Goal: Task Accomplishment & Management: Manage account settings

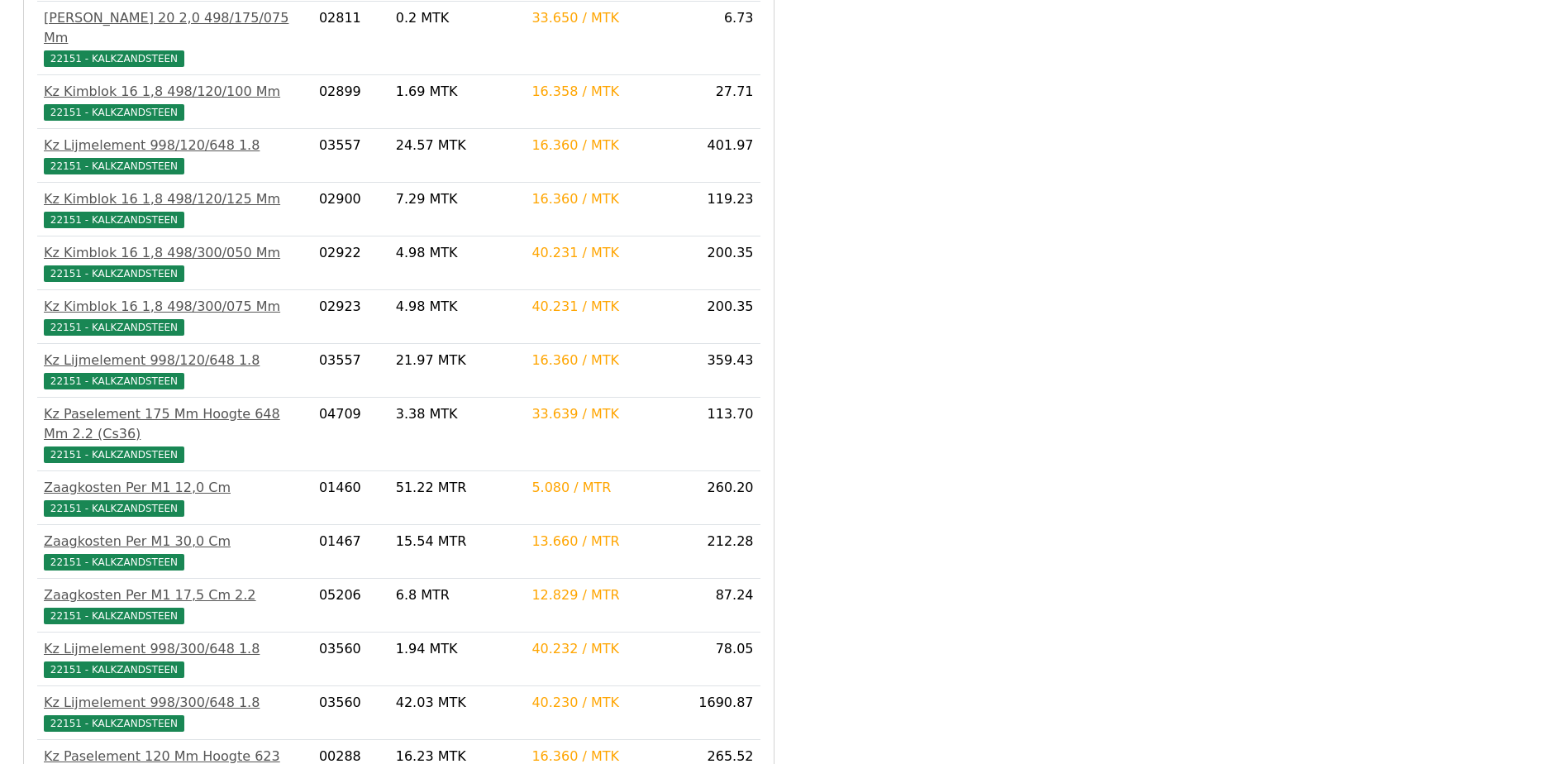
scroll to position [1323, 0]
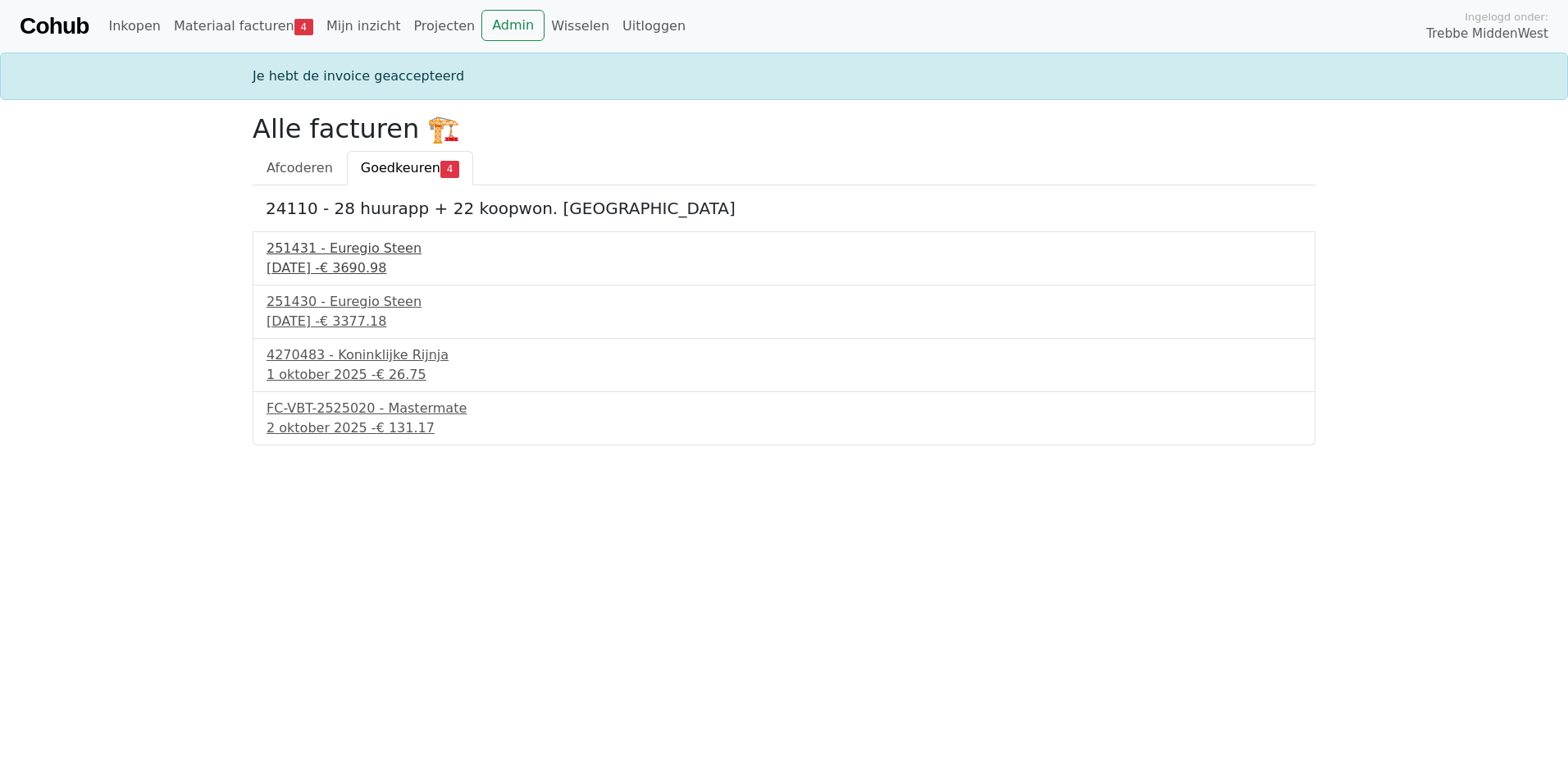
click at [386, 267] on div "30 september 2025 - € 3690.98" at bounding box center [784, 268] width 1035 height 20
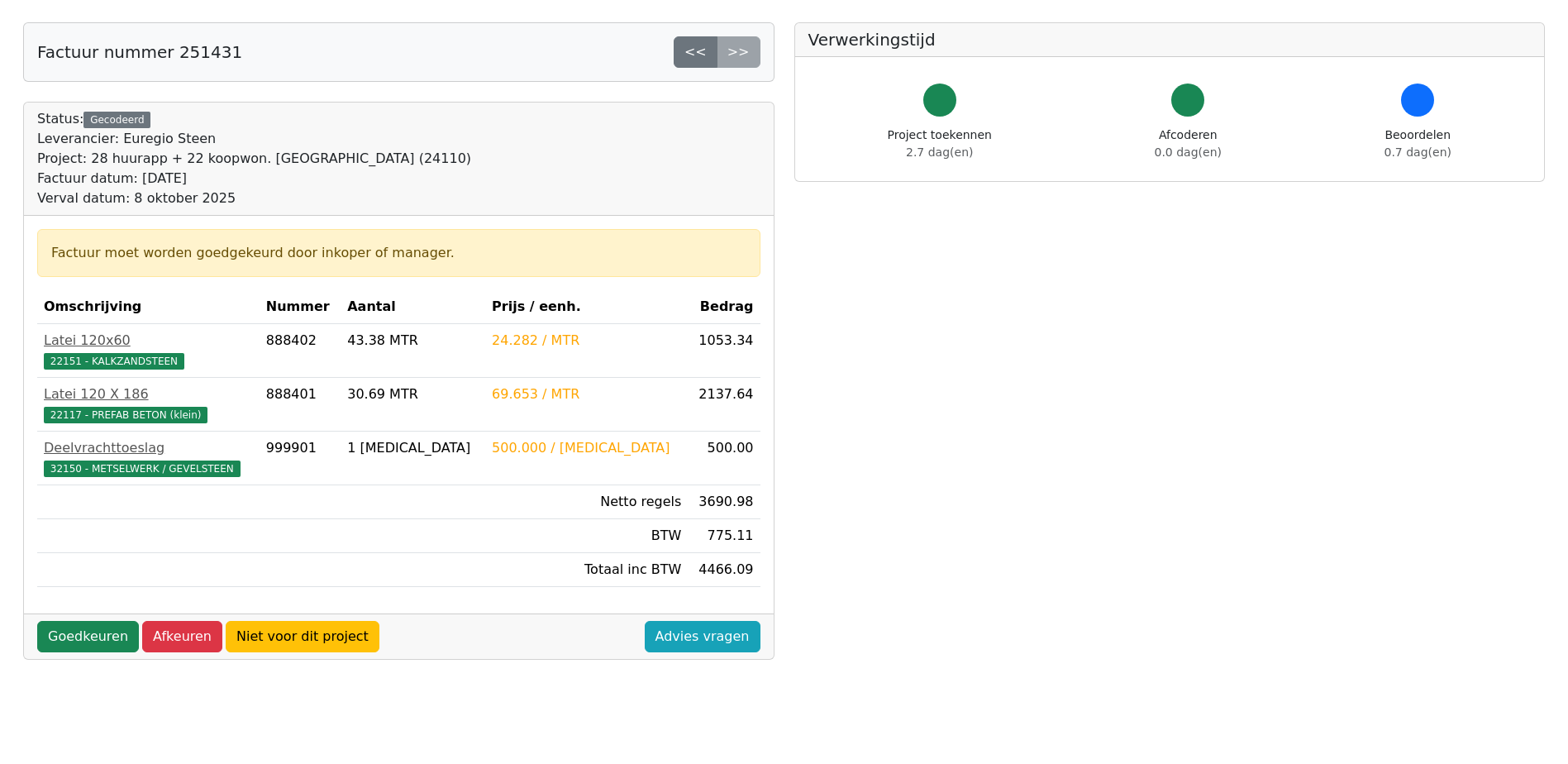
scroll to position [165, 0]
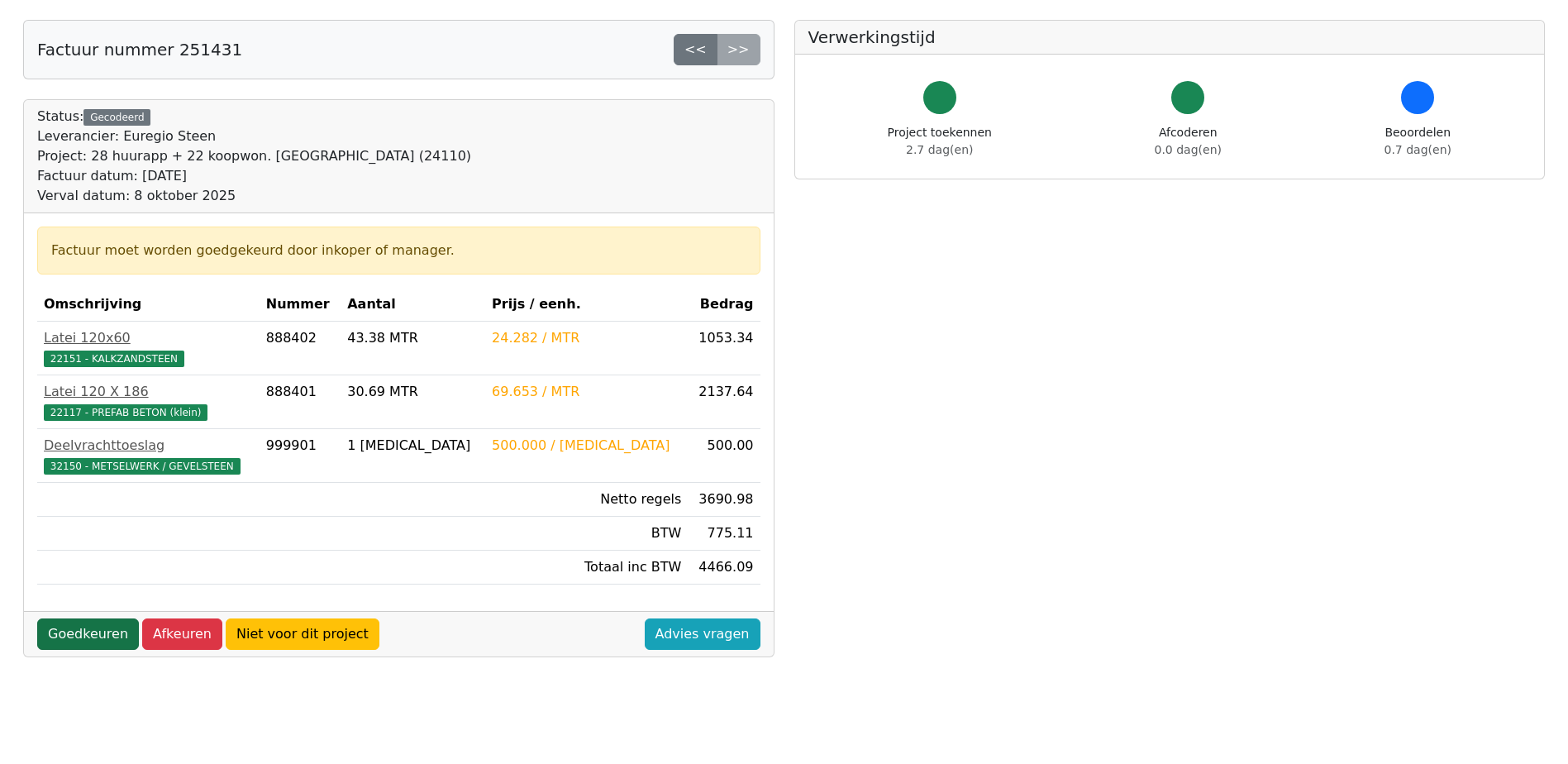
click at [68, 633] on link "Goedkeuren" at bounding box center [88, 634] width 102 height 31
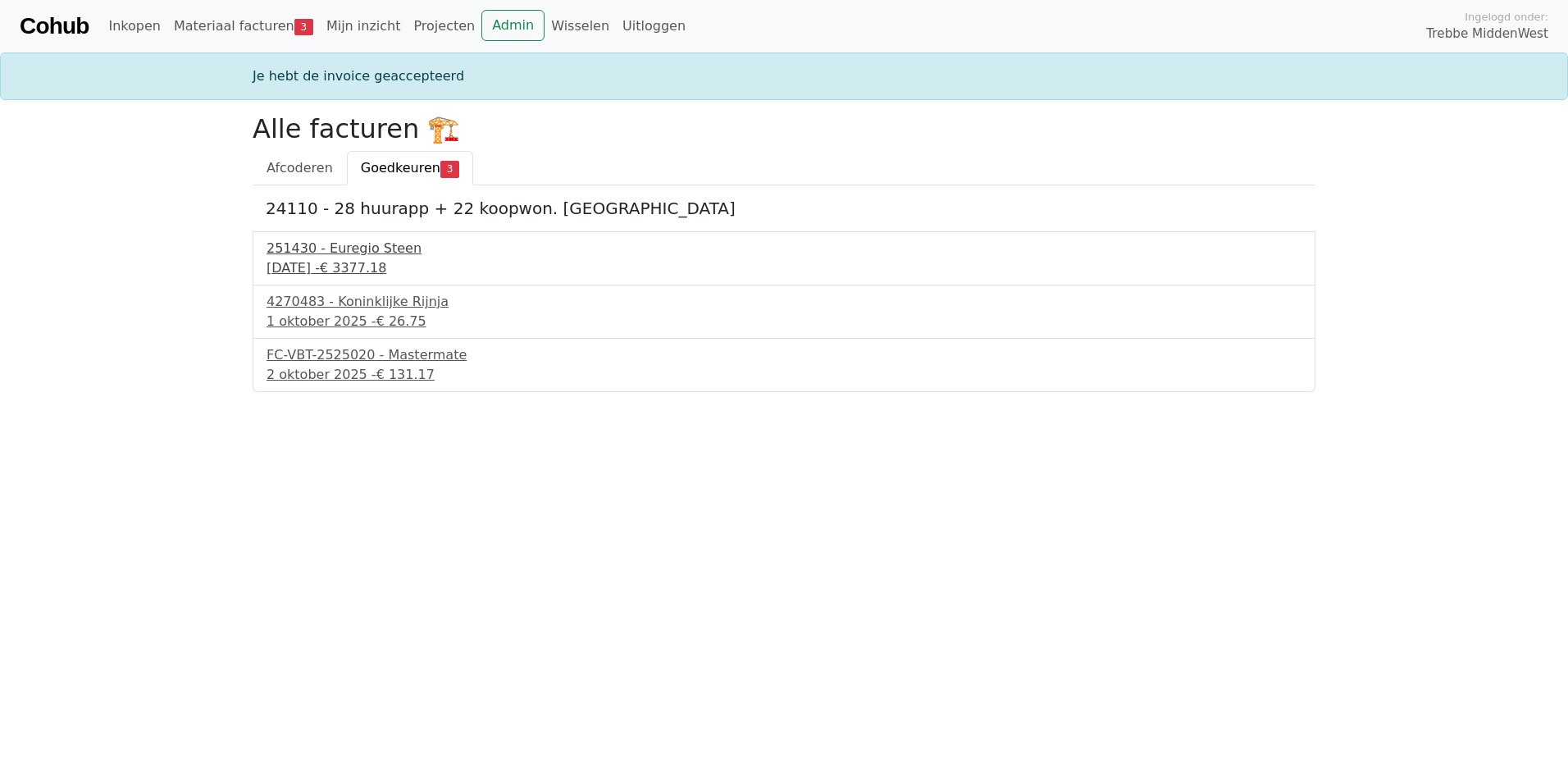
click at [367, 269] on div "30 september 2025 - € 3377.18" at bounding box center [784, 268] width 1035 height 20
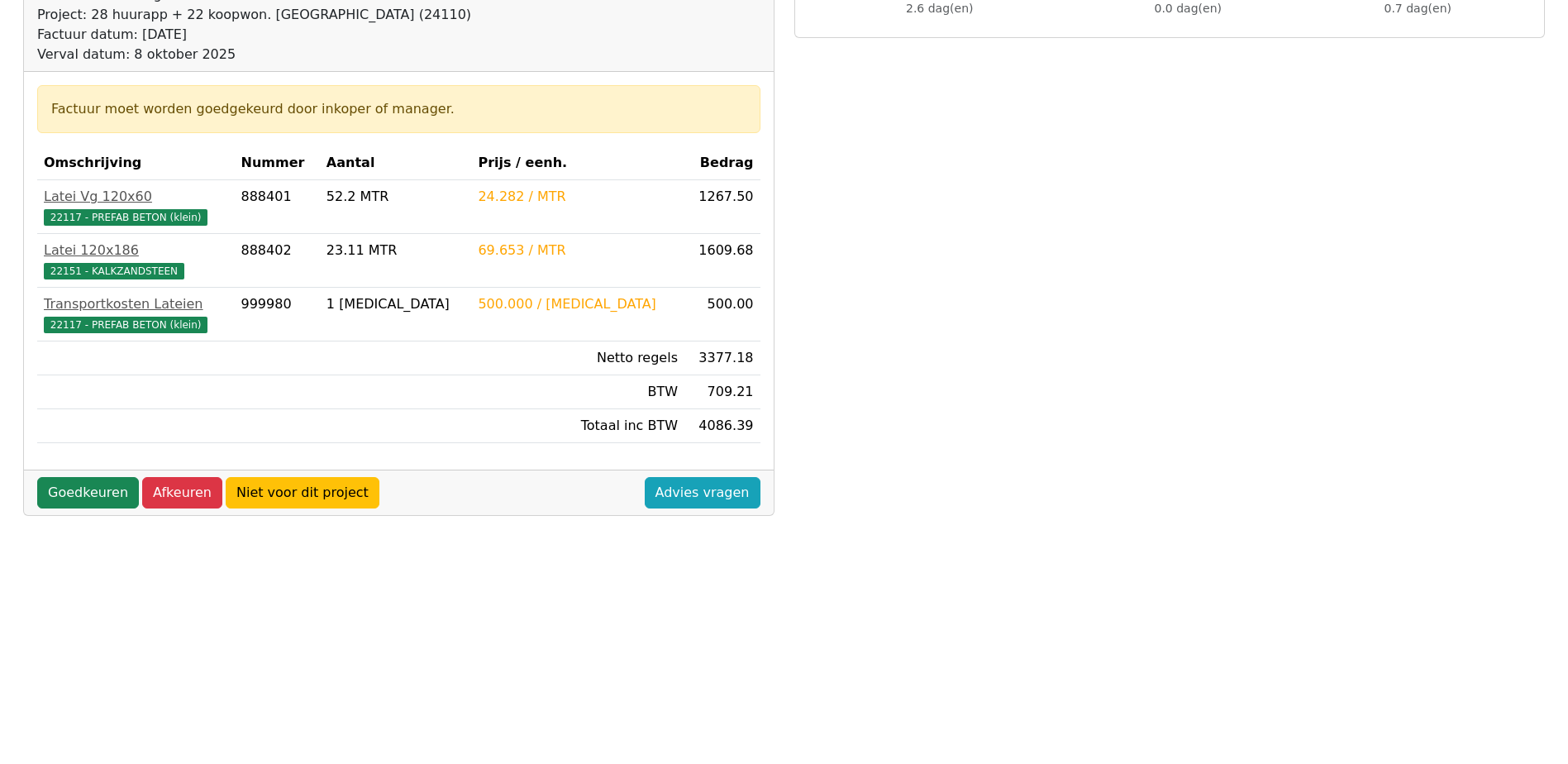
scroll to position [331, 0]
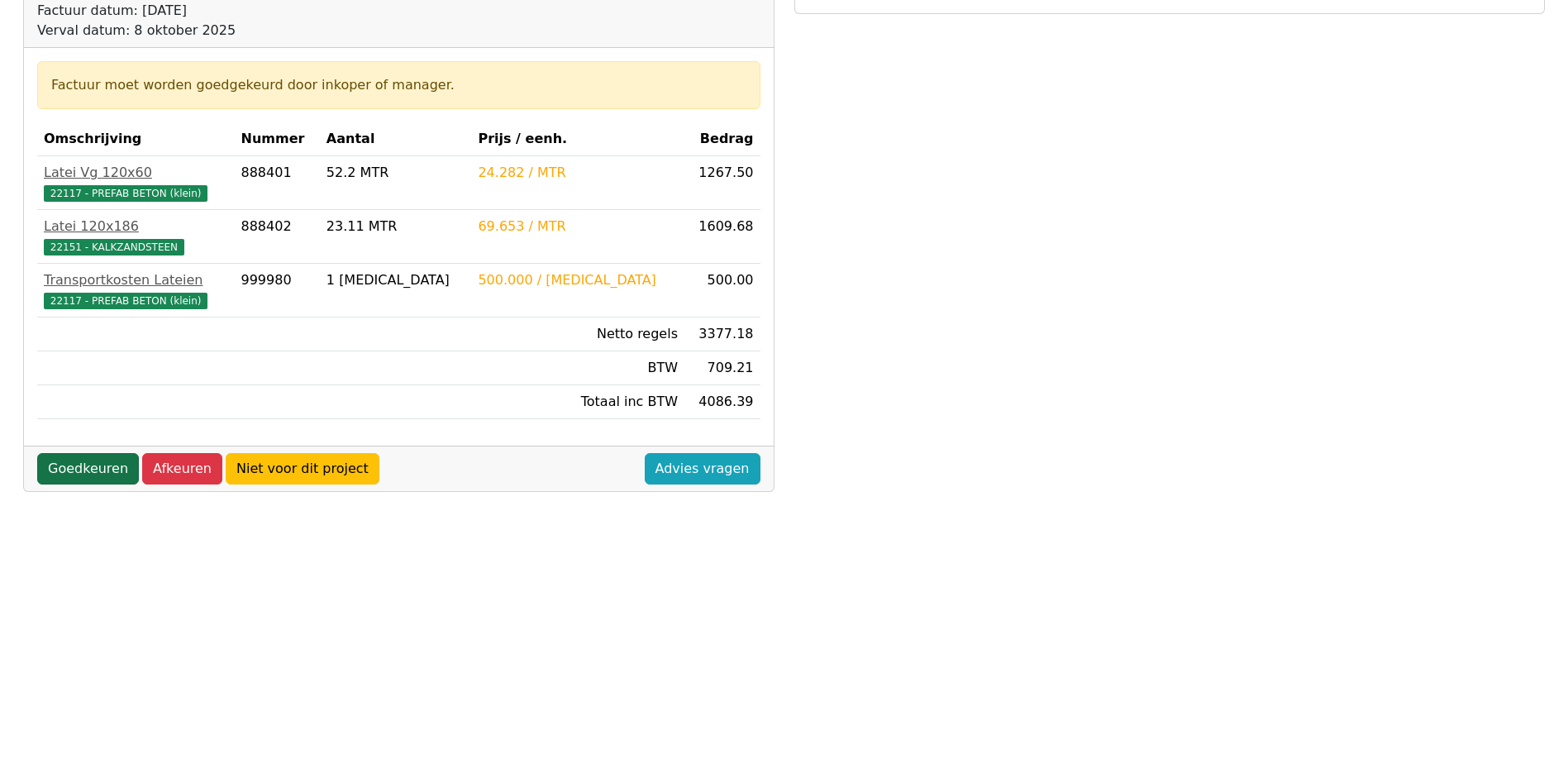
click at [84, 479] on link "Goedkeuren" at bounding box center [88, 469] width 102 height 31
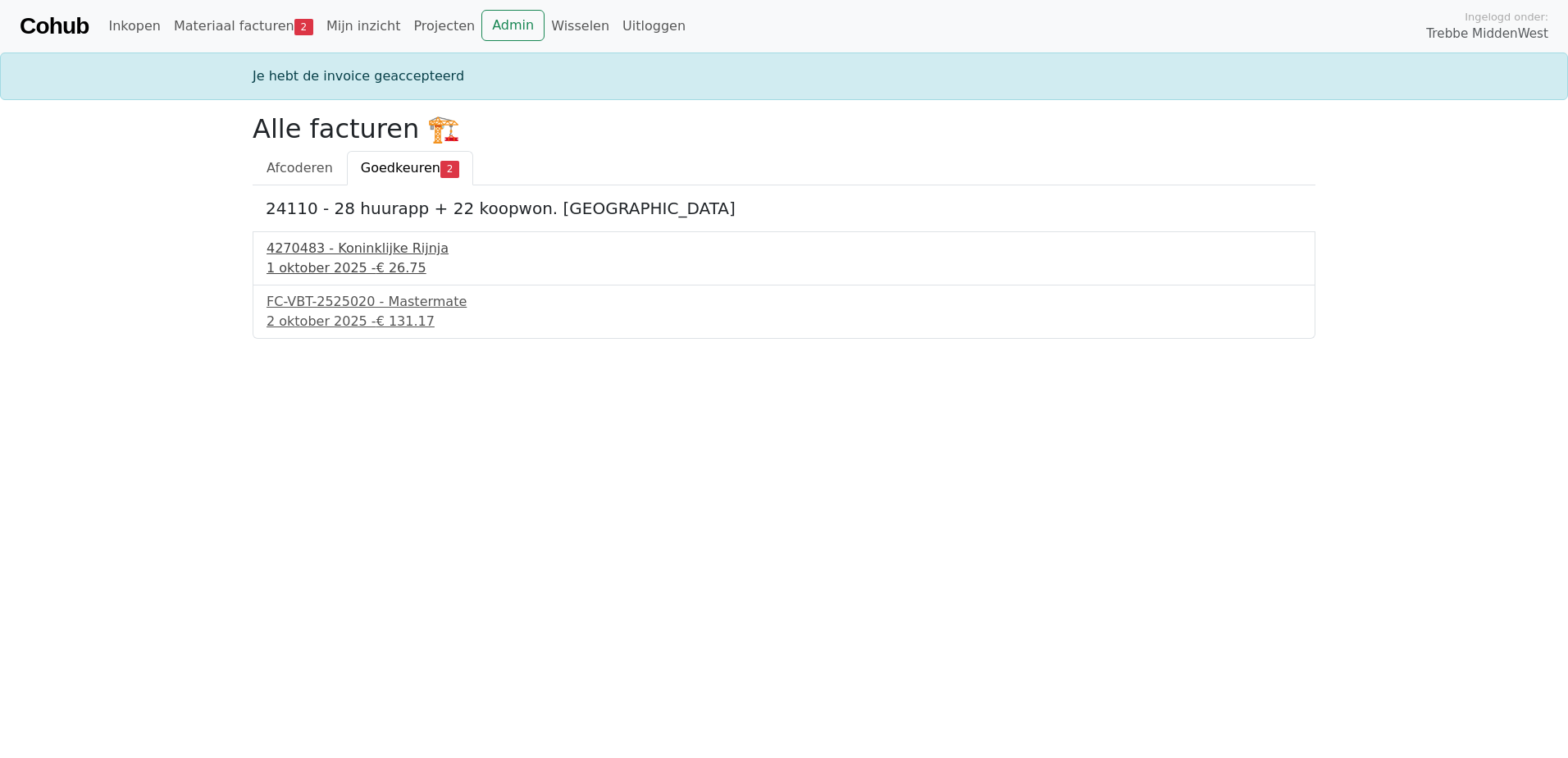
click at [356, 241] on div "4270483 - Koninklijke Rijnja" at bounding box center [784, 248] width 1035 height 20
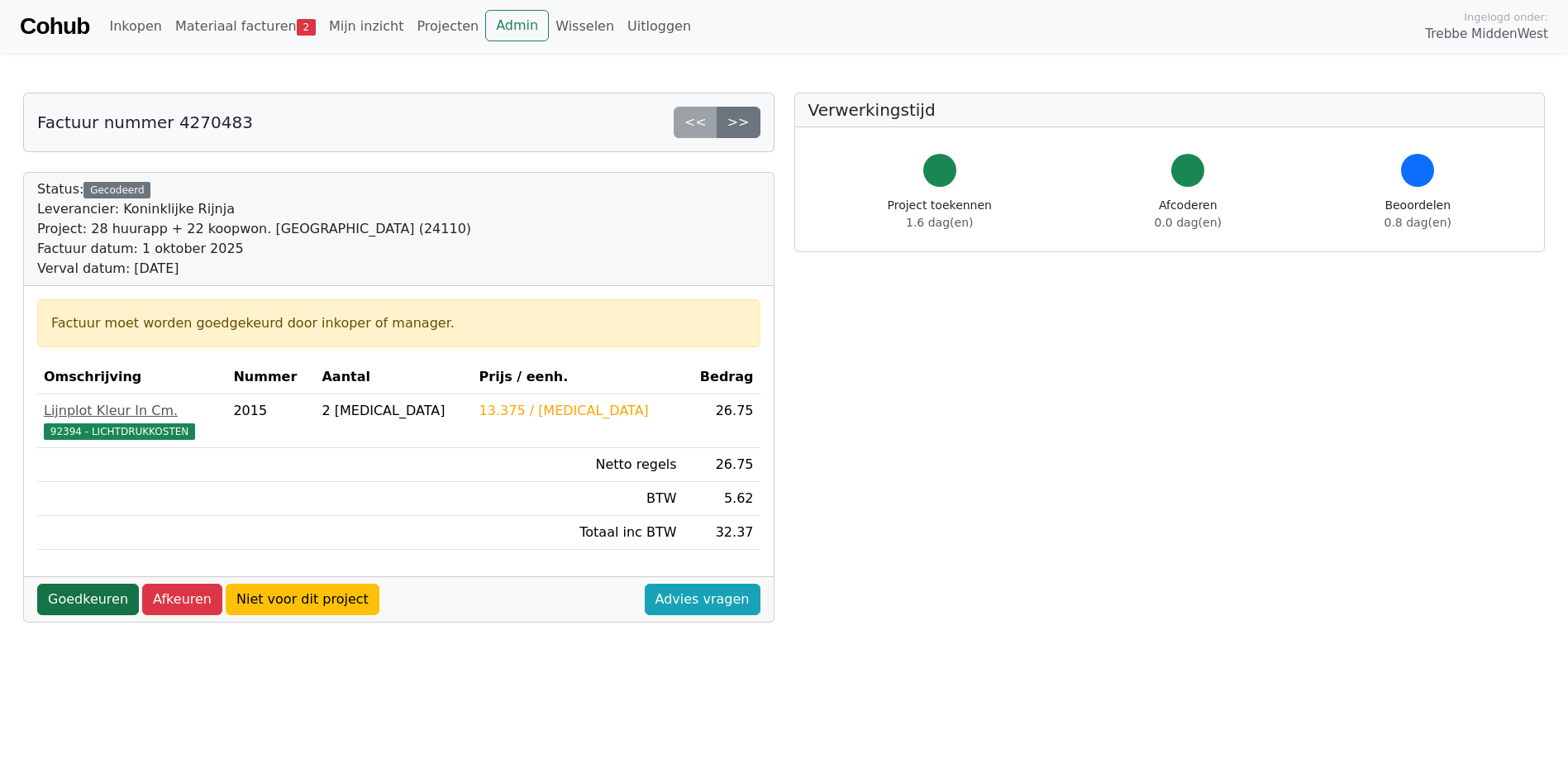
click at [80, 596] on link "Goedkeuren" at bounding box center [88, 599] width 102 height 31
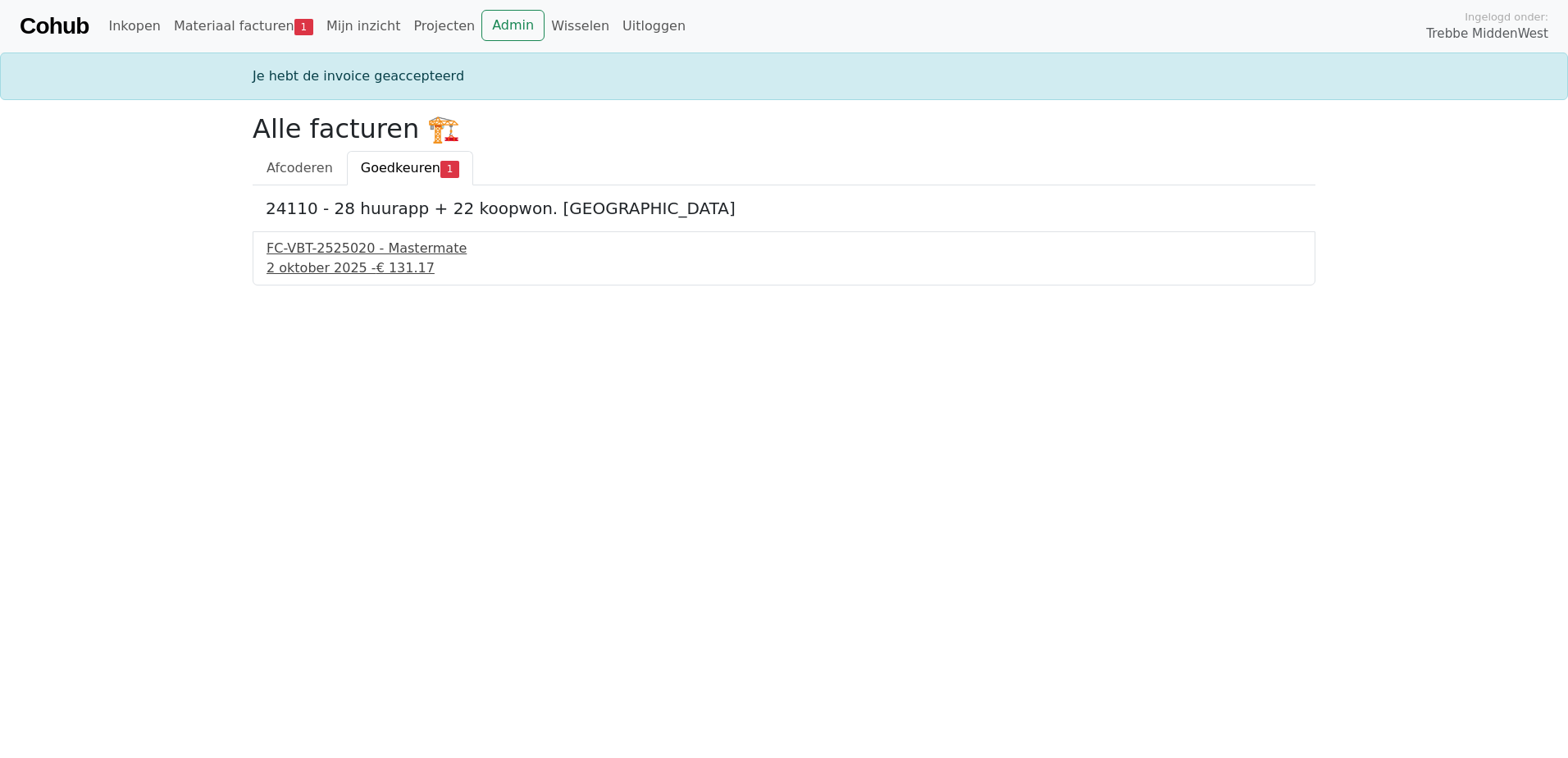
click at [336, 258] on div "[DATE] - € 131.17" at bounding box center [784, 268] width 1035 height 20
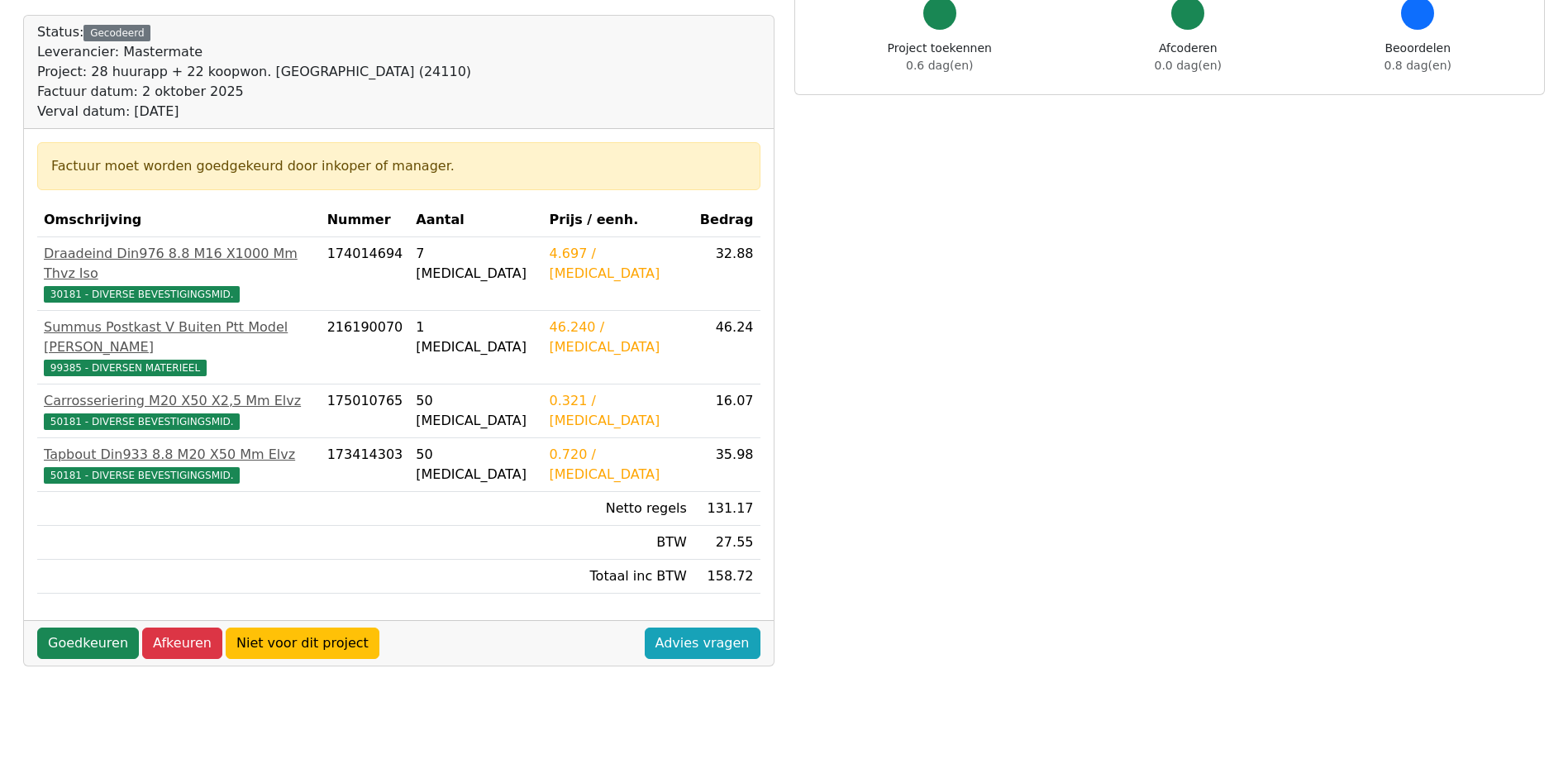
scroll to position [165, 0]
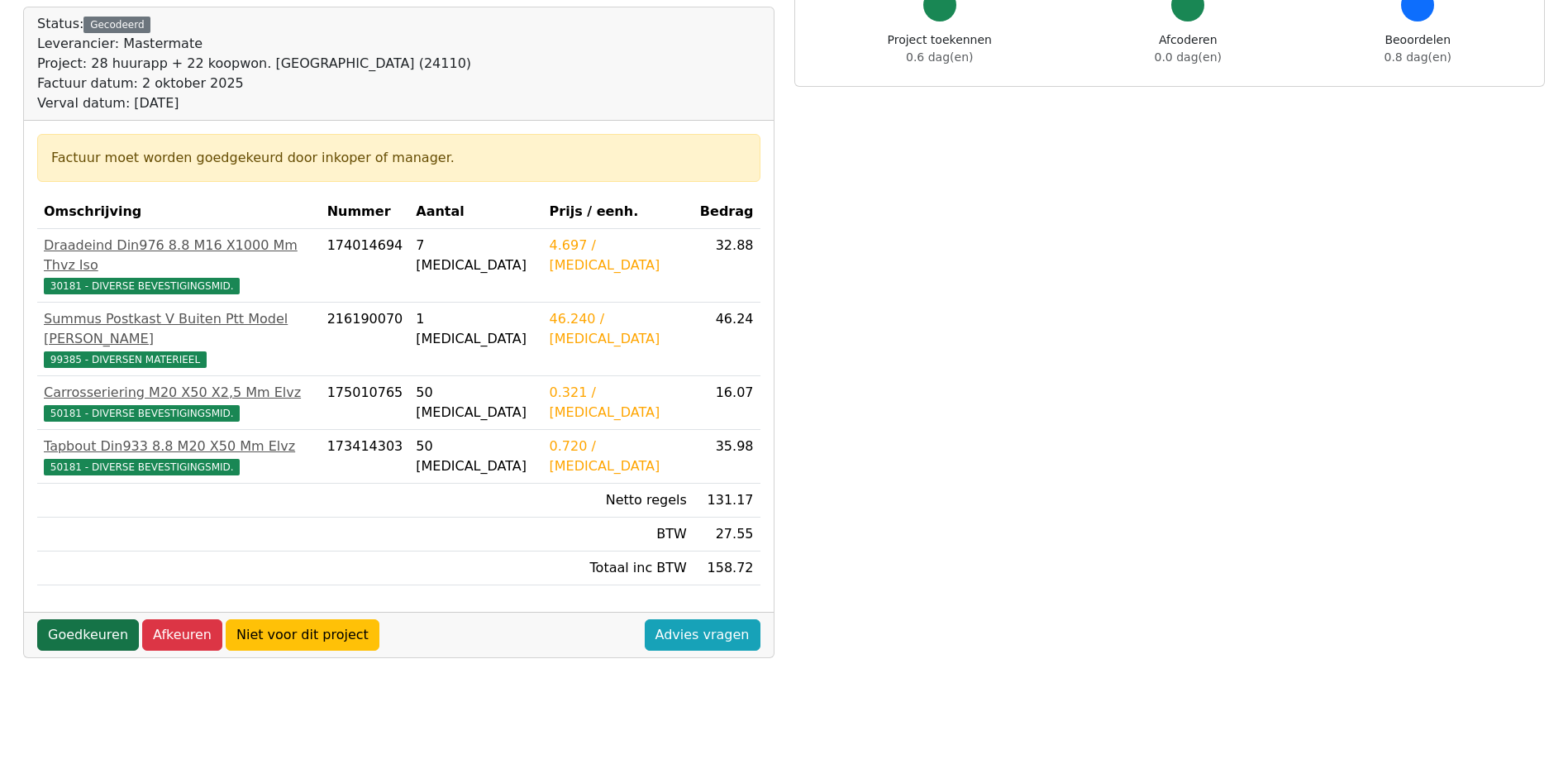
click at [77, 619] on link "Goedkeuren" at bounding box center [88, 635] width 102 height 31
